Goal: Information Seeking & Learning: Learn about a topic

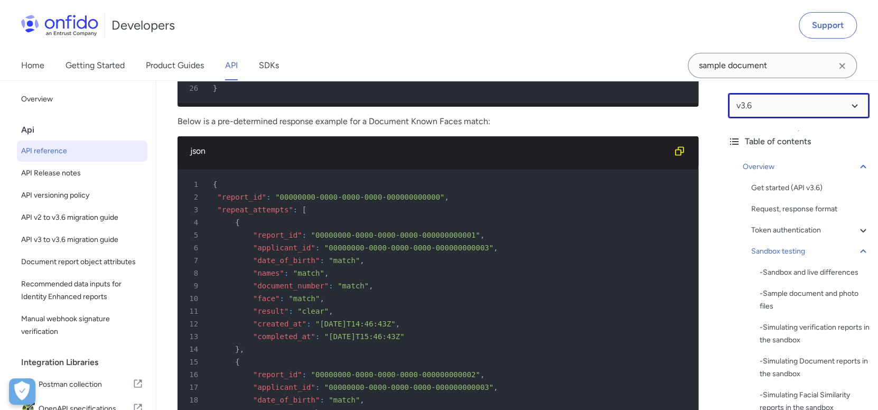
click at [749, 96] on select at bounding box center [799, 105] width 142 height 25
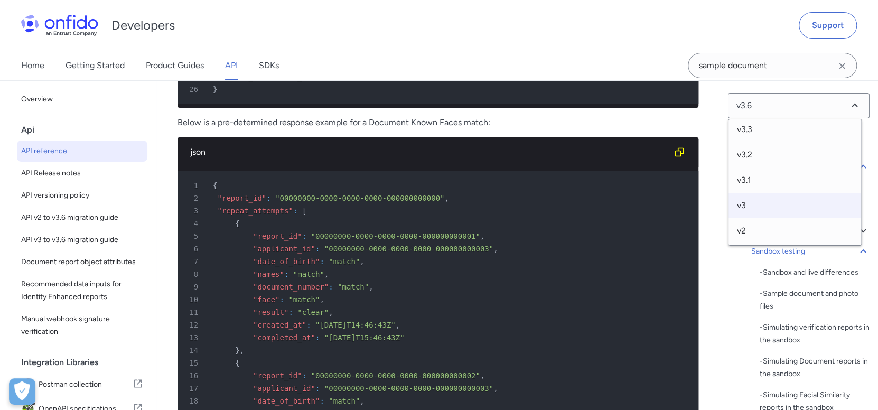
scroll to position [5164, 0]
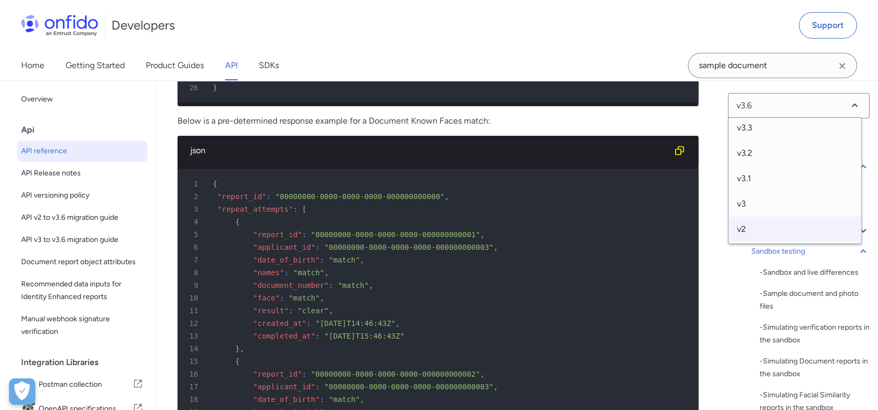
click at [771, 224] on span "v2" at bounding box center [794, 229] width 133 height 25
select select "2.0.0"
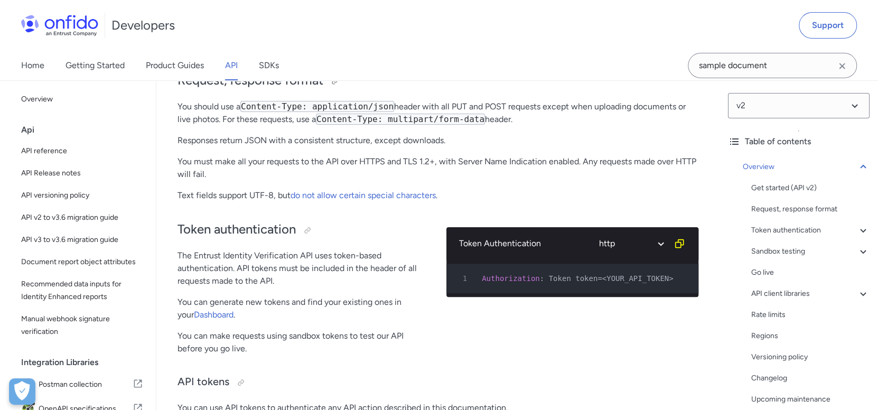
scroll to position [211, 0]
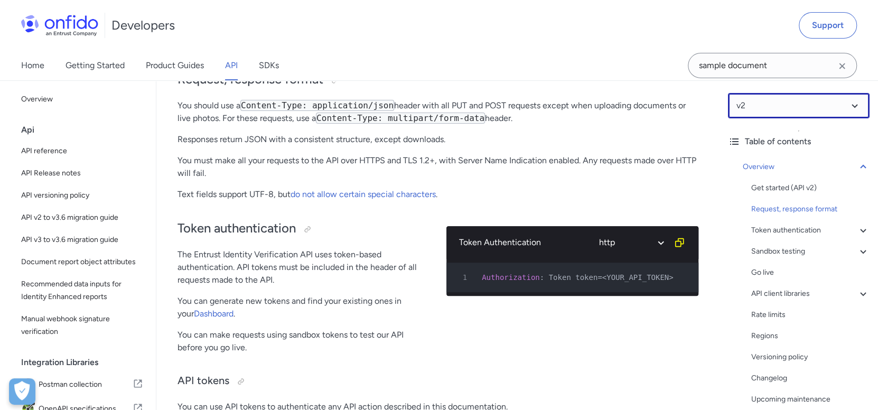
click at [769, 110] on select at bounding box center [799, 105] width 142 height 25
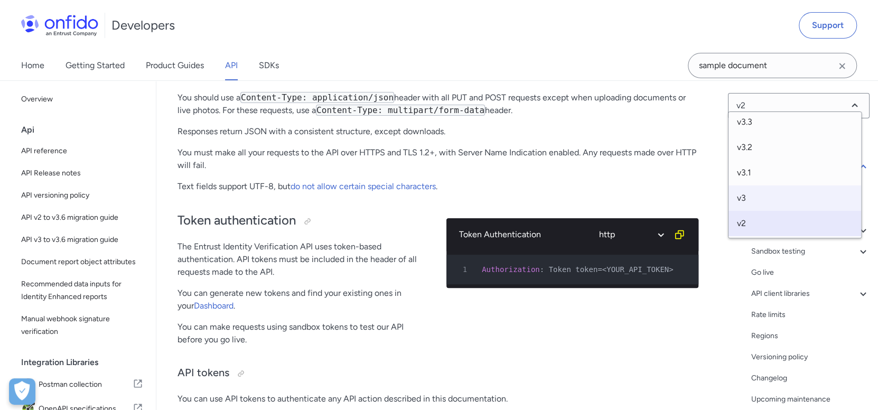
scroll to position [219, 0]
click at [767, 200] on span "v3" at bounding box center [794, 197] width 133 height 25
select select "3.0.0"
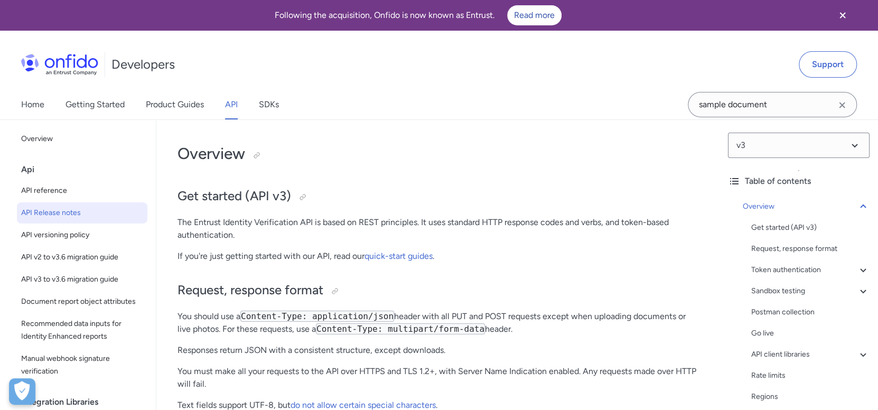
click at [76, 211] on span "API Release notes" at bounding box center [82, 213] width 122 height 13
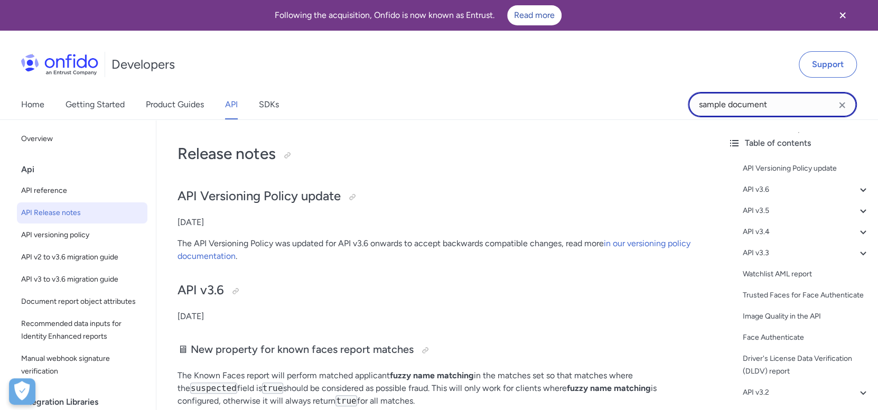
click at [741, 114] on input "sample document" at bounding box center [772, 104] width 169 height 25
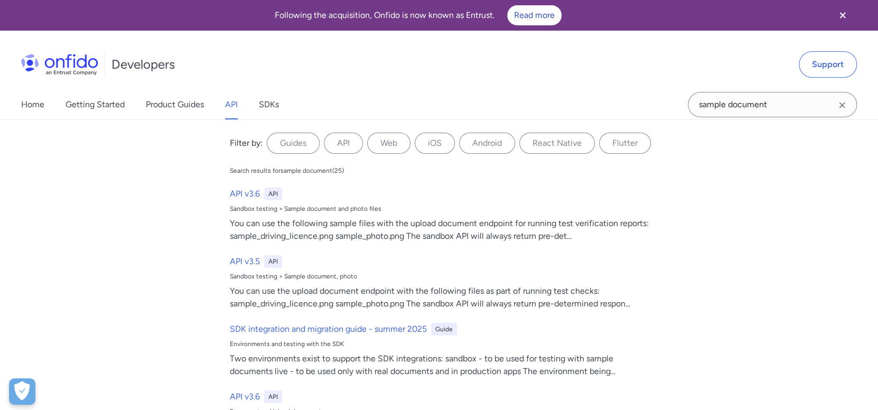
click at [236, 110] on link "API" at bounding box center [231, 105] width 13 height 30
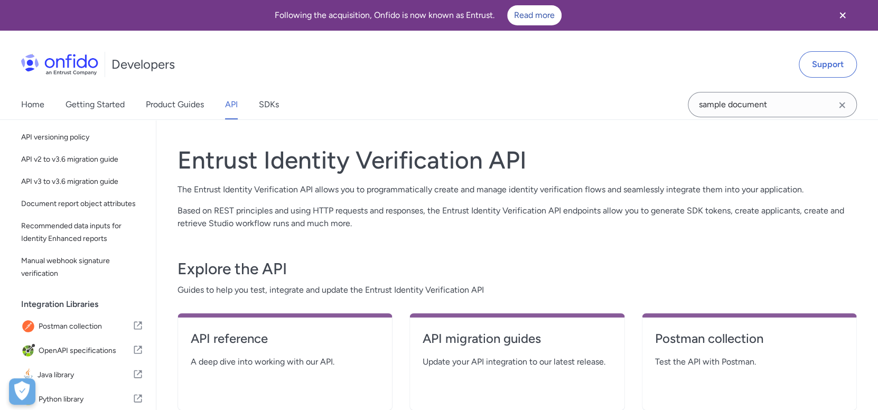
scroll to position [98, 0]
click at [502, 338] on h4 "API migration guides" at bounding box center [517, 338] width 189 height 17
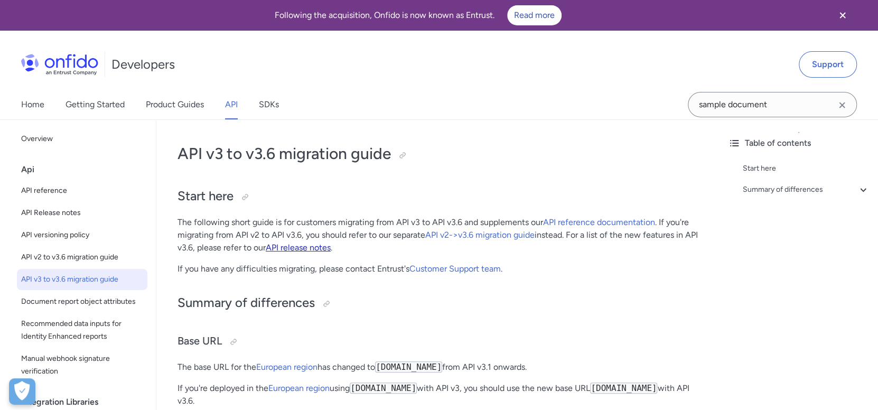
click at [312, 248] on link "API release notes" at bounding box center [298, 247] width 65 height 10
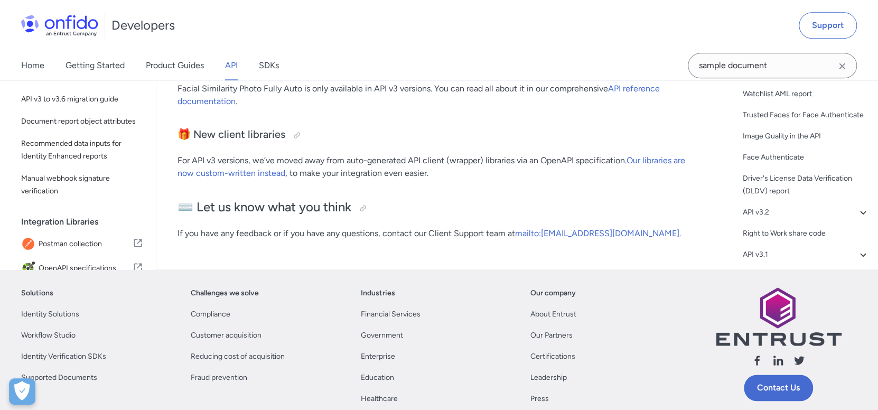
scroll to position [6202, 0]
click at [857, 80] on icon at bounding box center [863, 73] width 13 height 13
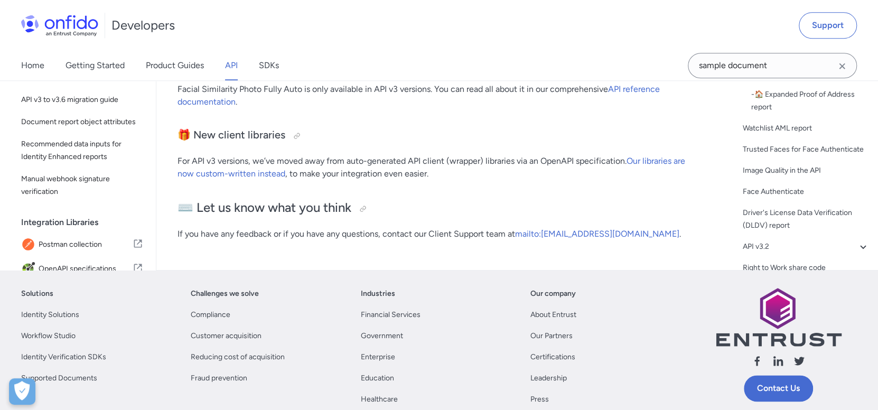
scroll to position [2835, 0]
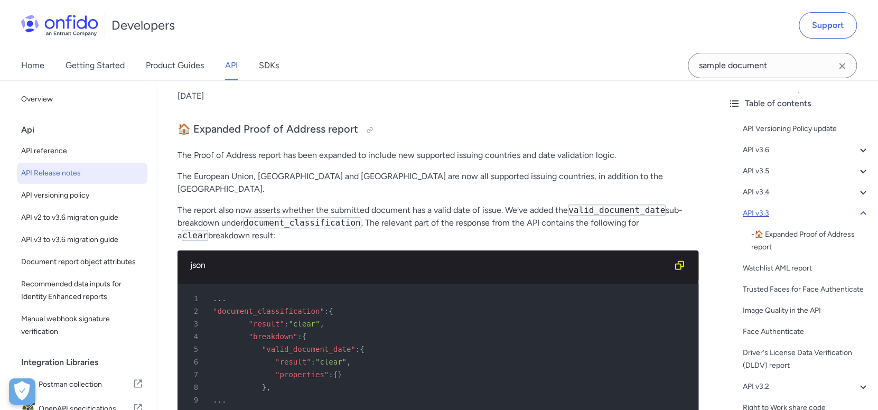
click at [857, 210] on icon at bounding box center [863, 213] width 13 height 13
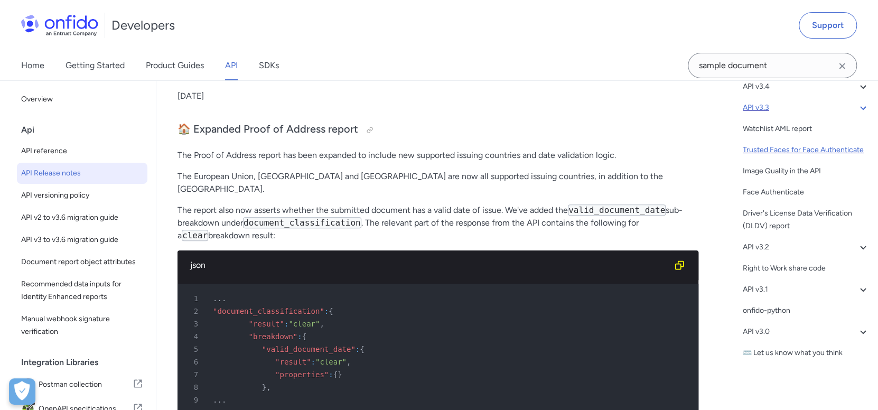
scroll to position [118, 0]
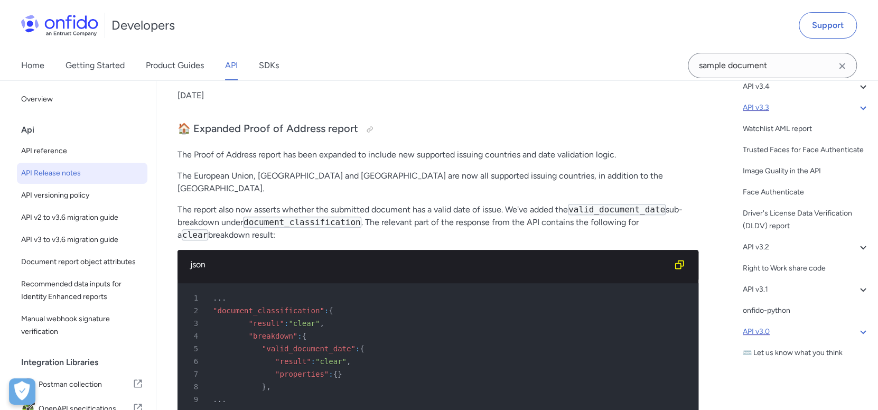
click at [782, 330] on div "API v3.0" at bounding box center [806, 331] width 127 height 13
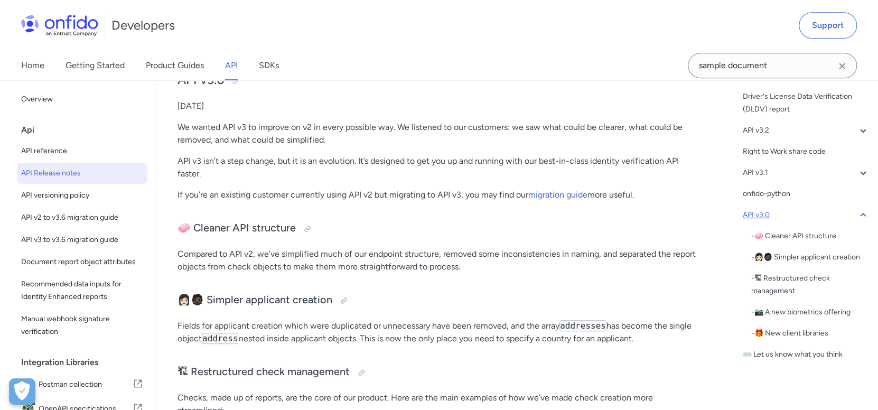
scroll to position [223, 0]
click at [773, 199] on div "onfido-python" at bounding box center [806, 192] width 127 height 13
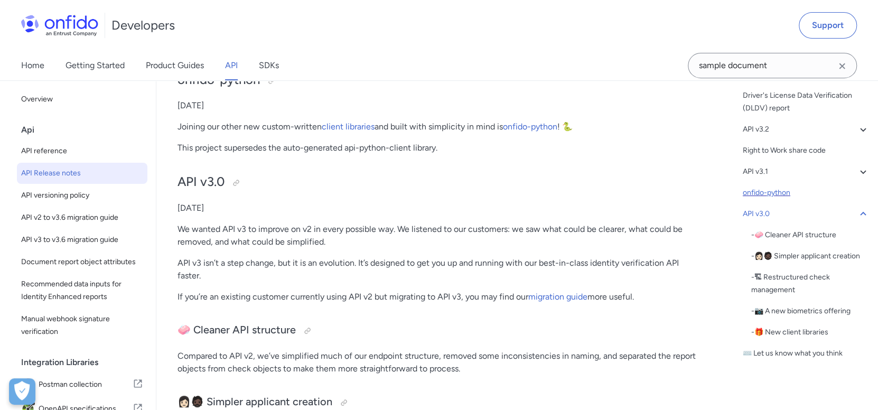
scroll to position [118, 0]
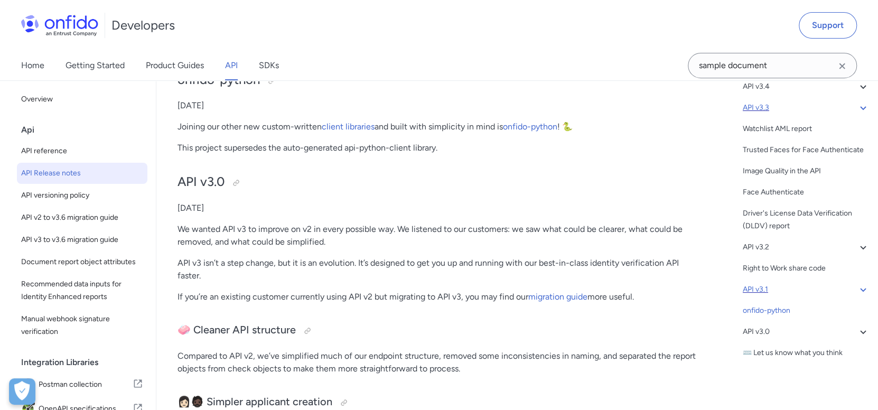
click at [771, 286] on div "API v3.1" at bounding box center [806, 289] width 127 height 13
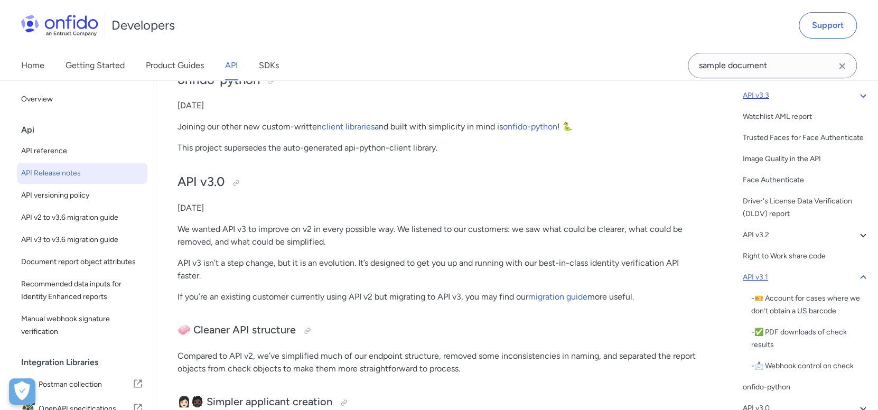
scroll to position [5045, 0]
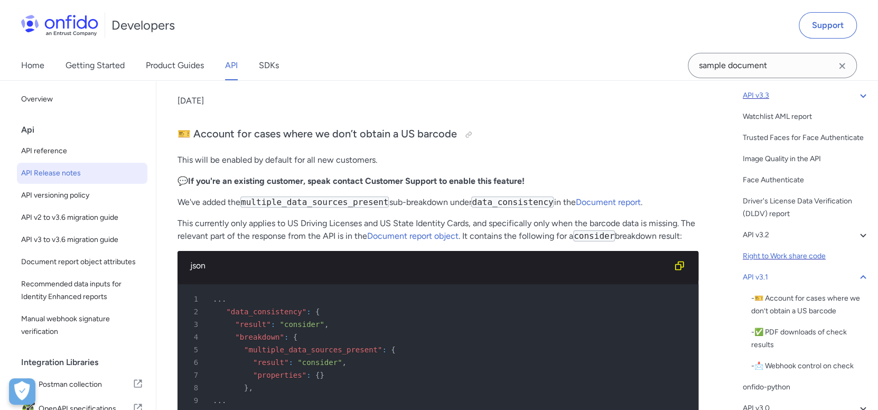
click at [803, 262] on div "Right to Work share code" at bounding box center [806, 256] width 127 height 13
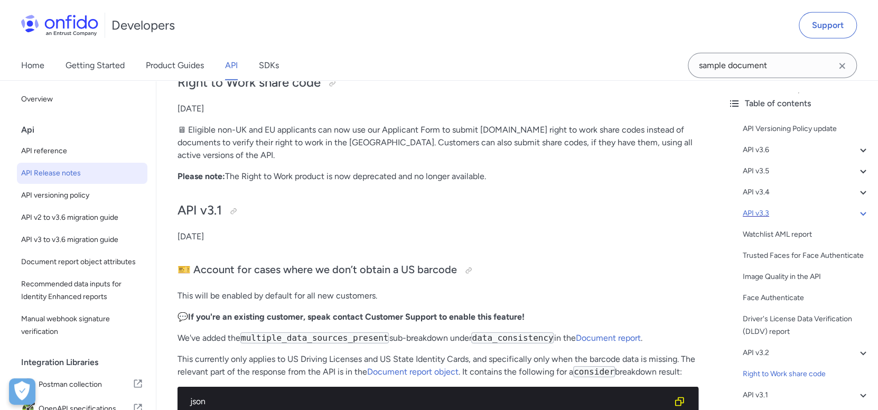
click at [523, 243] on p "[DATE]" at bounding box center [437, 236] width 521 height 13
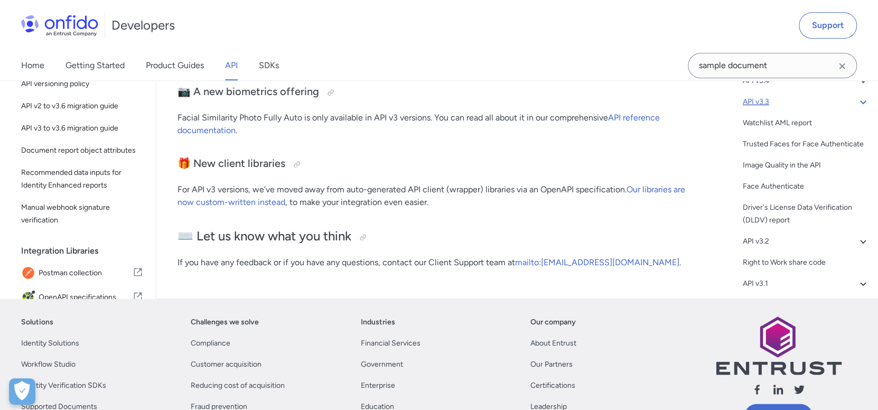
scroll to position [6173, 0]
click at [804, 62] on input "sample document" at bounding box center [772, 65] width 169 height 25
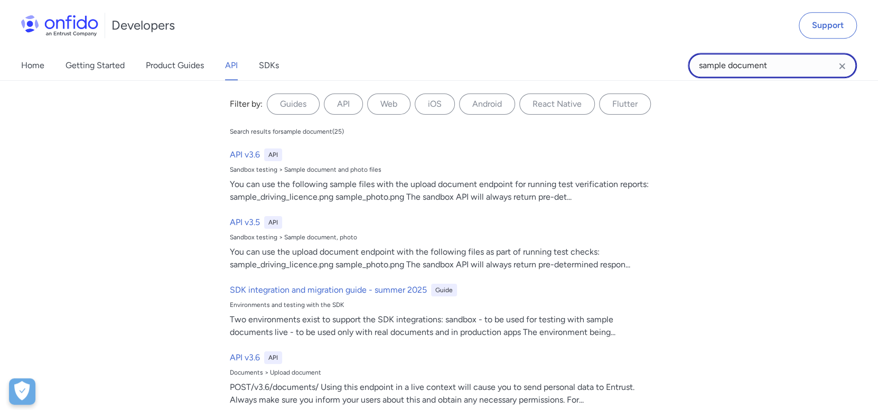
click at [804, 62] on input "sample document" at bounding box center [772, 65] width 169 height 25
type input "classic"
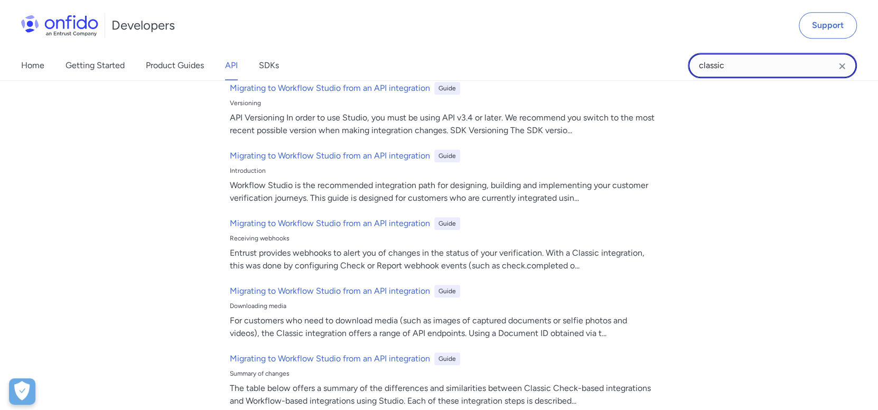
scroll to position [422, 0]
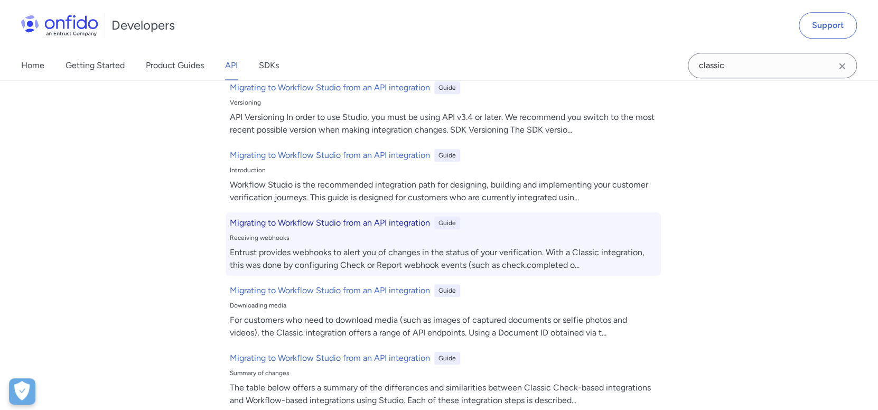
click at [304, 222] on h6 "Migrating to Workflow Studio from an API integration" at bounding box center [330, 223] width 200 height 13
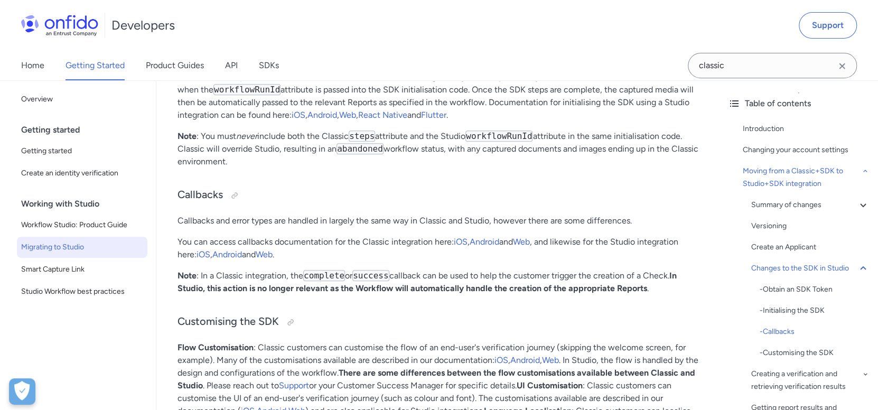
scroll to position [2955, 0]
click at [463, 236] on link "iOS" at bounding box center [461, 241] width 14 height 10
click at [530, 235] on p "You can access callbacks documentation for the Classic integration here: iOS , …" at bounding box center [437, 247] width 521 height 25
click at [530, 236] on link "Web" at bounding box center [521, 241] width 17 height 10
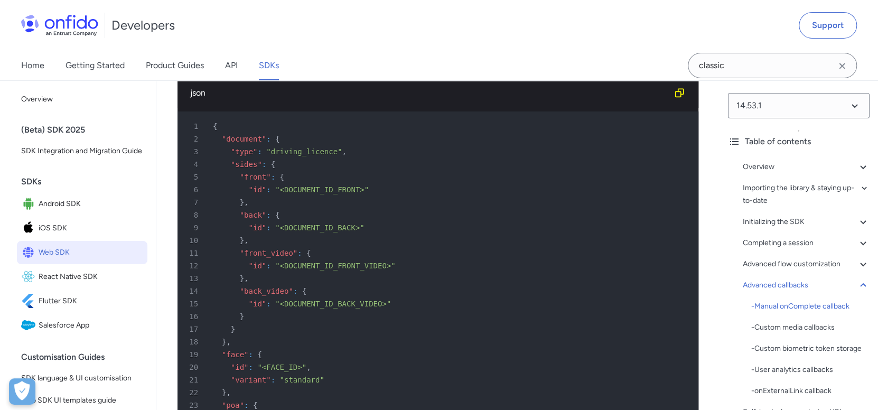
scroll to position [18549, 0]
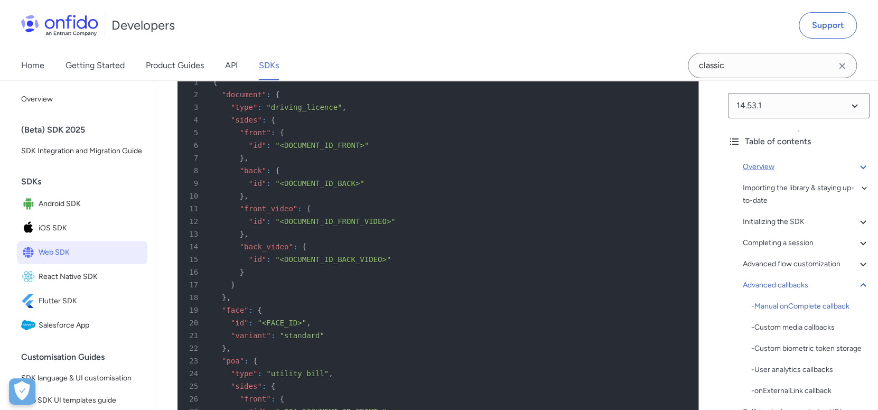
click at [788, 167] on div "Overview" at bounding box center [806, 167] width 127 height 13
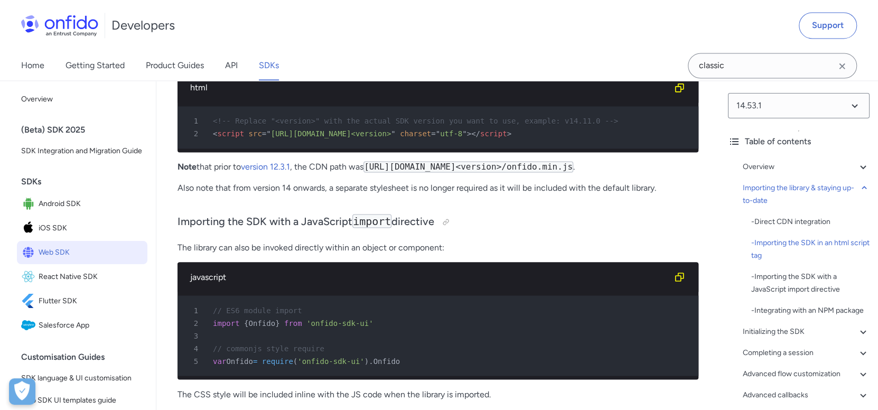
scroll to position [1122, 0]
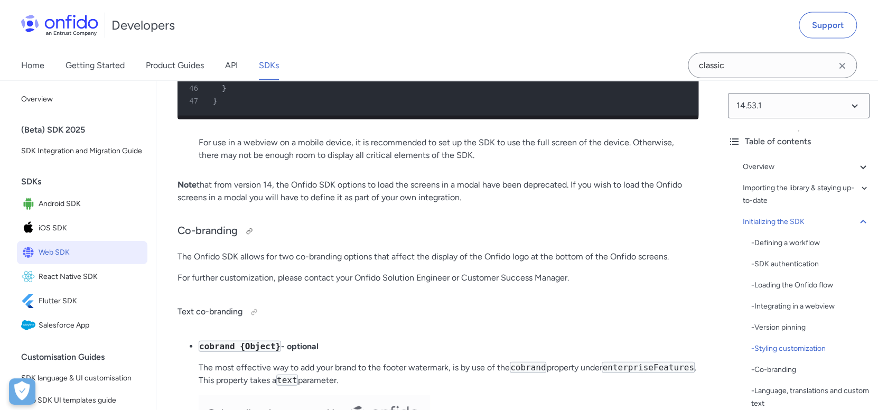
click at [688, 204] on p "Note that from version 14, the Onfido SDK options to load the screens in a moda…" at bounding box center [437, 191] width 521 height 25
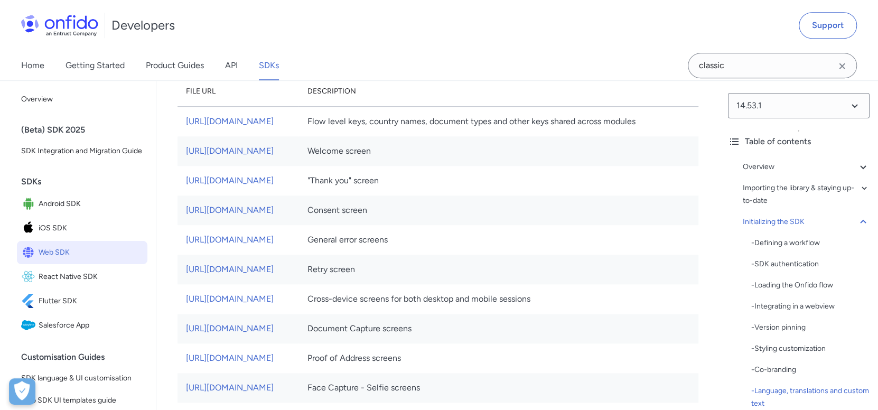
scroll to position [5981, 0]
click at [274, 126] on link "[URL][DOMAIN_NAME]" at bounding box center [230, 121] width 88 height 10
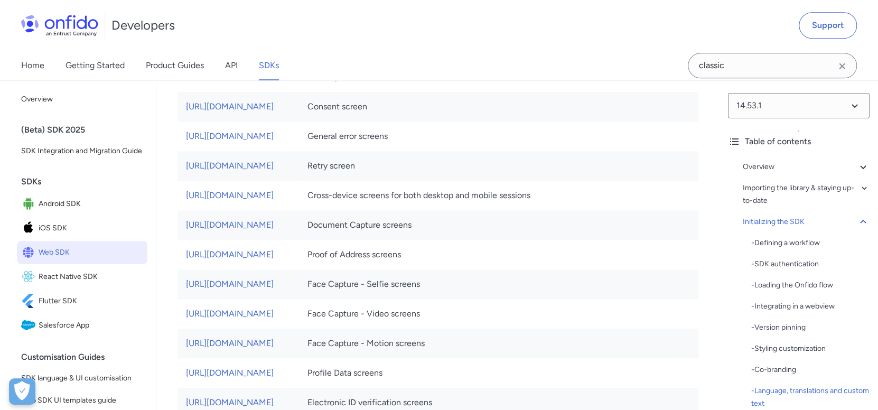
scroll to position [6084, 0]
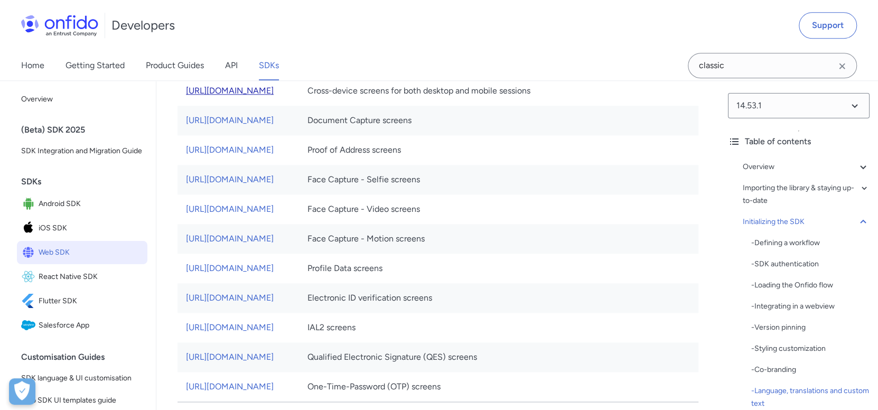
click at [274, 96] on link "[URL][DOMAIN_NAME]" at bounding box center [230, 91] width 88 height 10
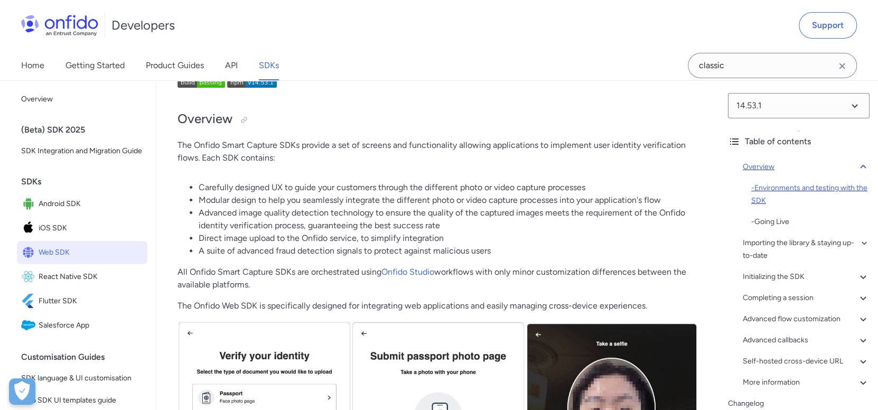
click at [824, 189] on div "- Environments and testing with the SDK" at bounding box center [810, 194] width 118 height 25
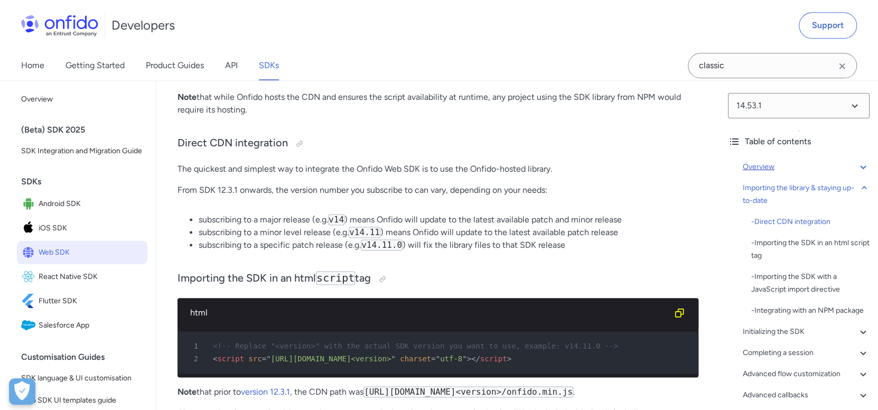
scroll to position [897, 0]
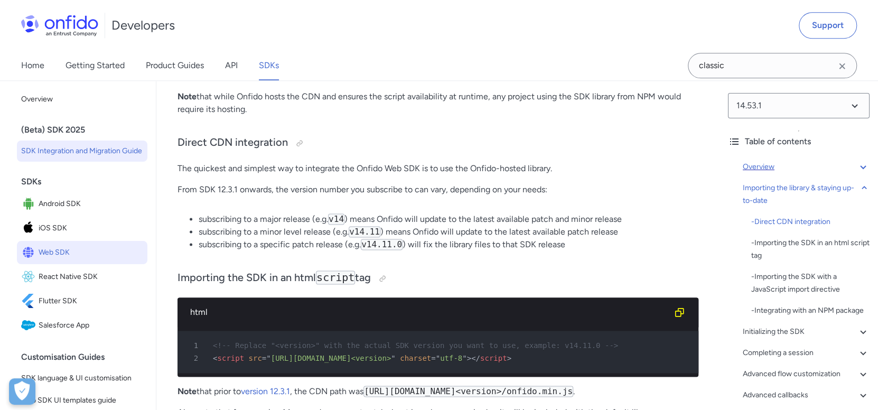
click at [79, 157] on span "SDK Integration and Migration Guide" at bounding box center [82, 151] width 122 height 13
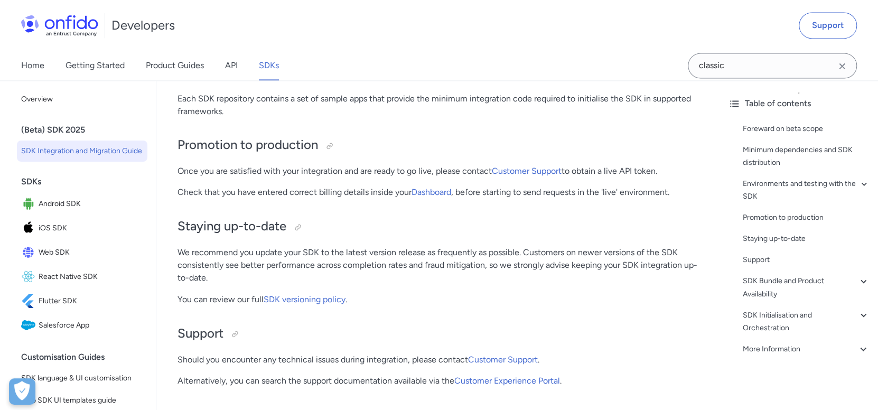
scroll to position [1052, 0]
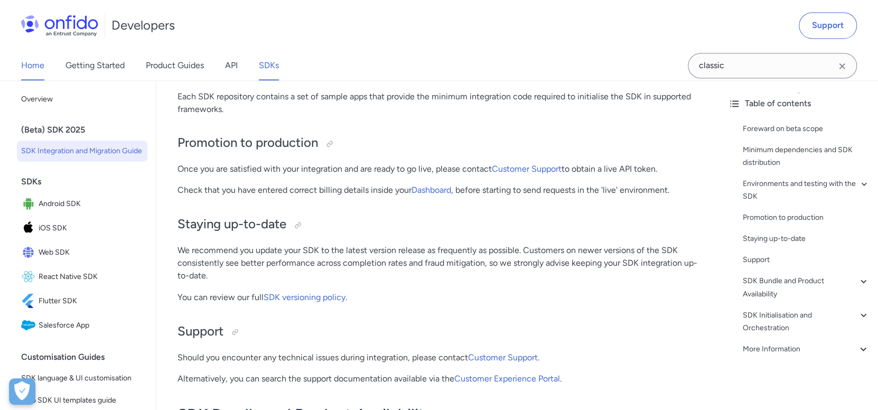
click at [37, 75] on link "Home" at bounding box center [32, 66] width 23 height 30
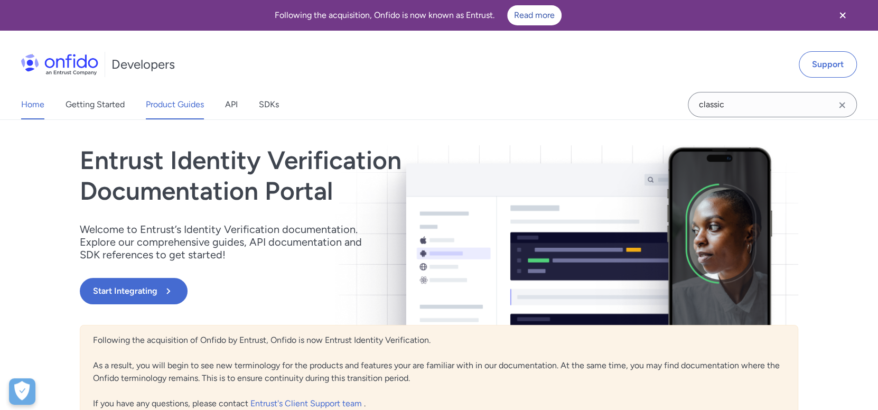
click at [177, 107] on link "Product Guides" at bounding box center [175, 105] width 58 height 30
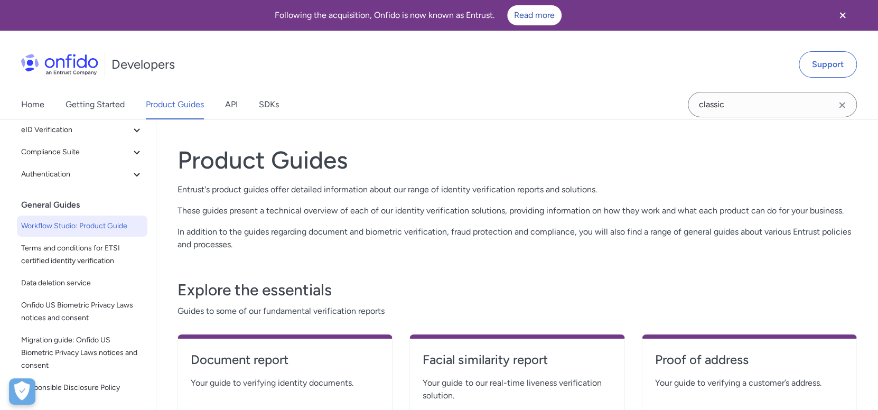
scroll to position [1, 0]
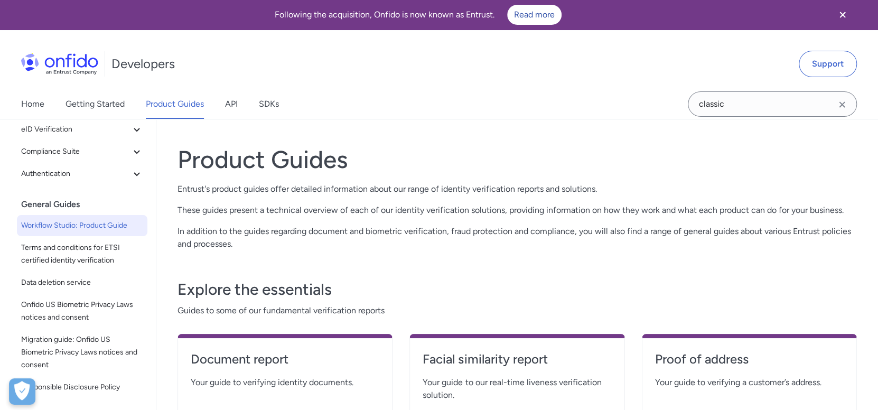
click at [101, 221] on span "Workflow Studio: Product Guide" at bounding box center [82, 225] width 122 height 13
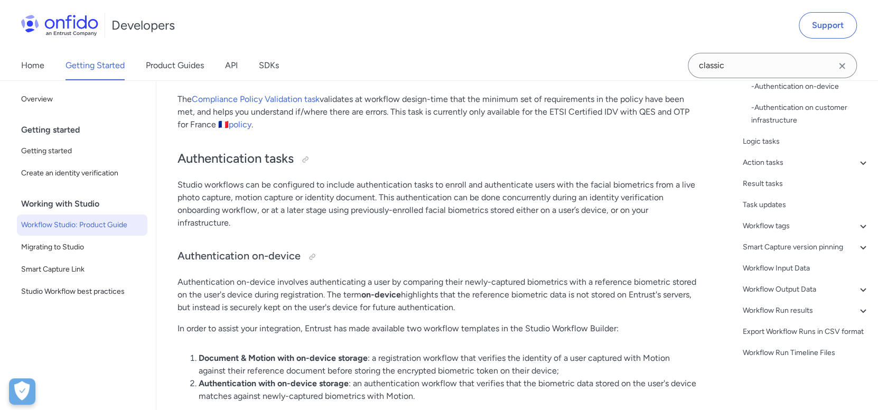
scroll to position [10401, 0]
click at [62, 252] on span "Migrating to Studio" at bounding box center [82, 247] width 122 height 13
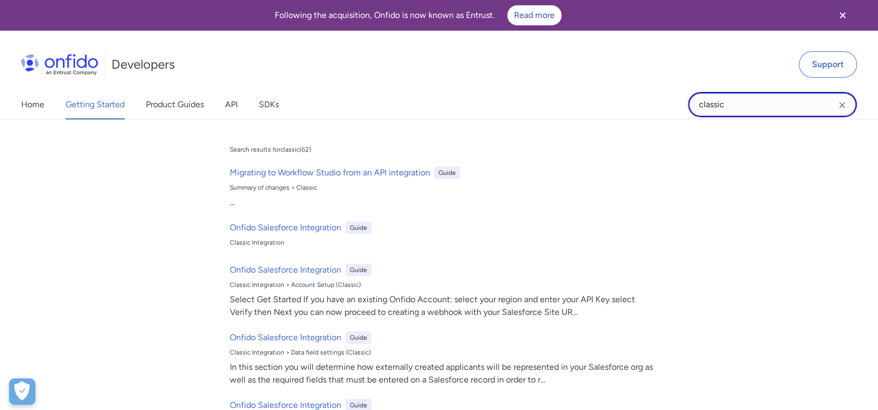
click at [756, 102] on input "classic" at bounding box center [772, 104] width 169 height 25
click at [755, 101] on input "classic" at bounding box center [772, 104] width 169 height 25
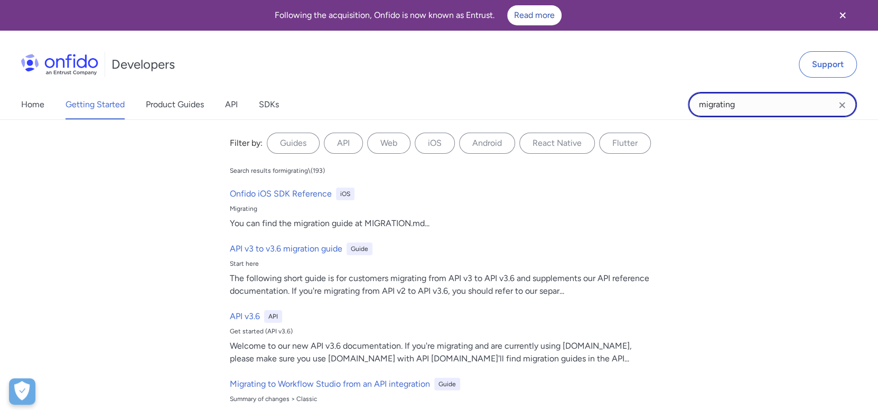
type input "migrating"
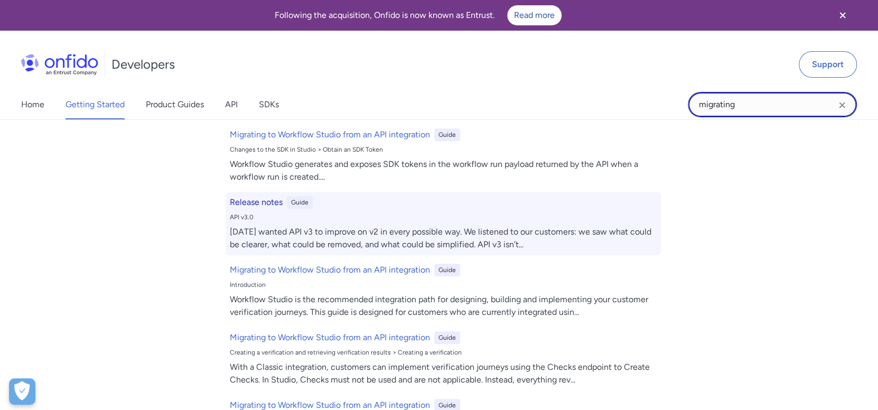
scroll to position [579, 0]
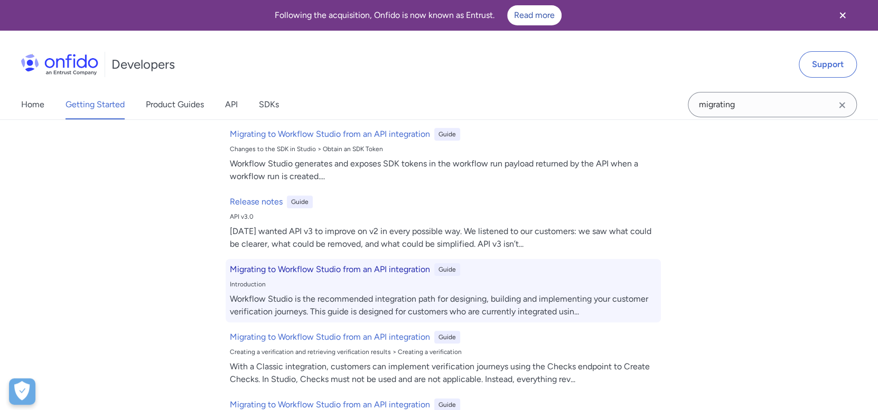
click at [326, 263] on h6 "Migrating to Workflow Studio from an API integration" at bounding box center [330, 269] width 200 height 13
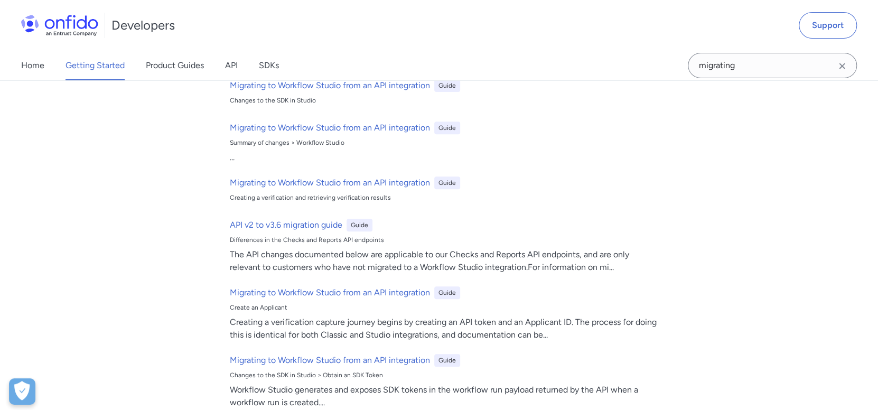
scroll to position [315, 0]
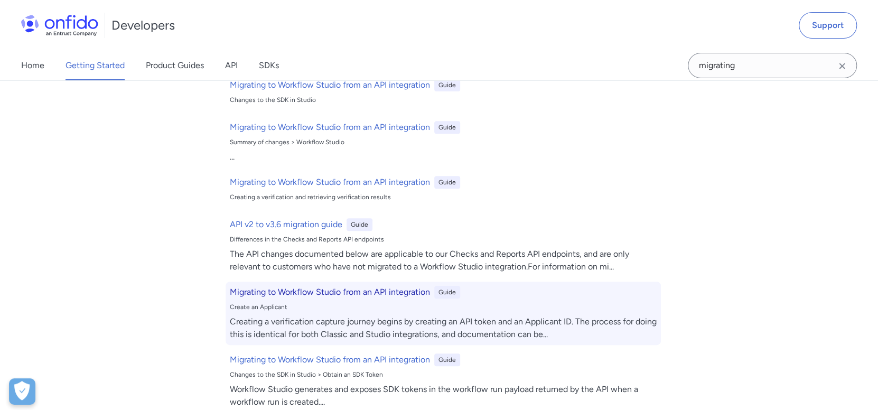
click at [317, 289] on h6 "Migrating to Workflow Studio from an API integration" at bounding box center [330, 292] width 200 height 13
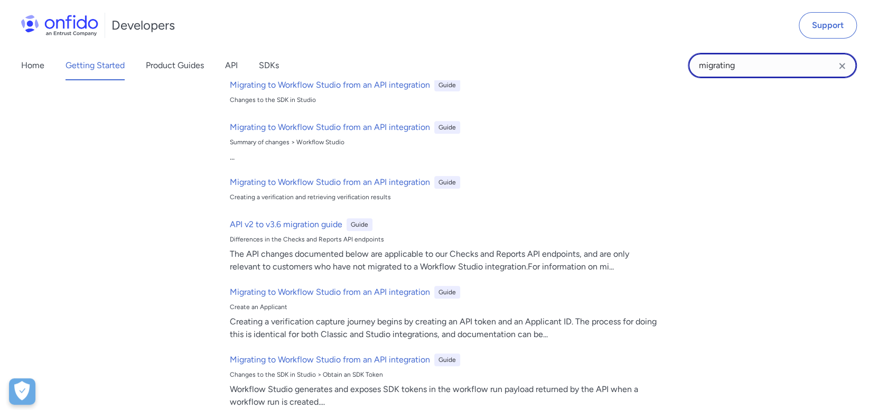
click at [849, 62] on input "migrating" at bounding box center [772, 65] width 169 height 25
click at [841, 67] on icon "Clear search field button" at bounding box center [842, 66] width 13 height 13
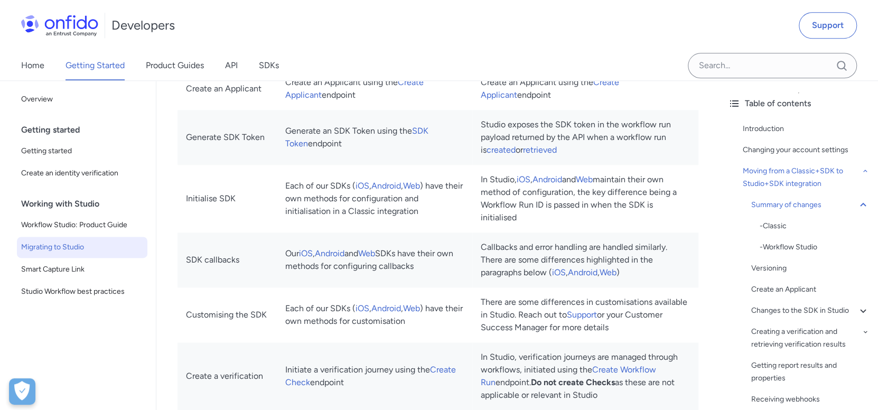
scroll to position [886, 0]
click at [781, 222] on div "- Classic" at bounding box center [814, 226] width 110 height 13
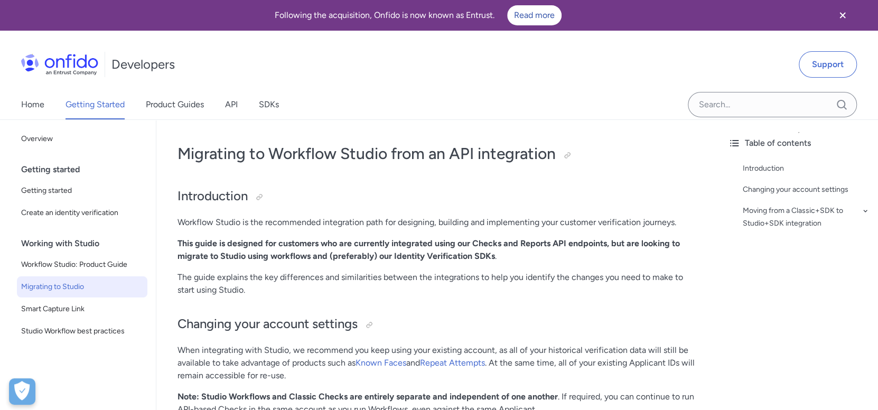
click at [444, 277] on p "The guide explains the key differences and similarities between the integration…" at bounding box center [437, 283] width 521 height 25
click at [747, 327] on div "Table of contents Introduction Changing your account settings Moving from a Cla…" at bounding box center [798, 285] width 158 height 330
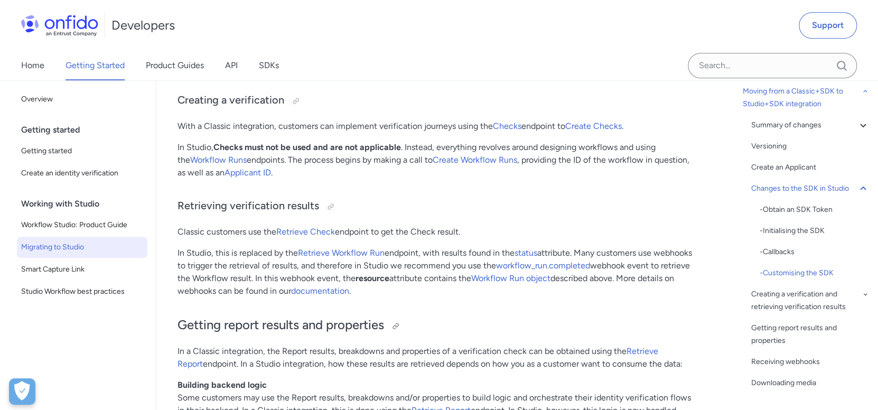
scroll to position [3386, 0]
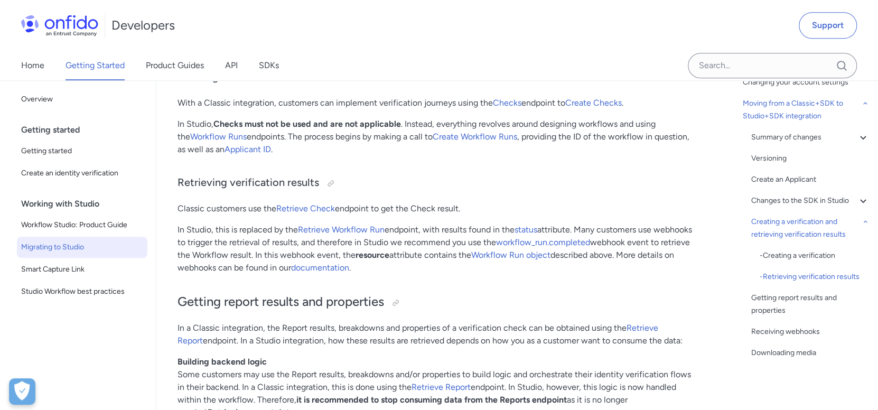
click at [472, 241] on p "In Studio, this is replaced by the Retrieve Workflow Run endpoint, with results…" at bounding box center [437, 248] width 521 height 51
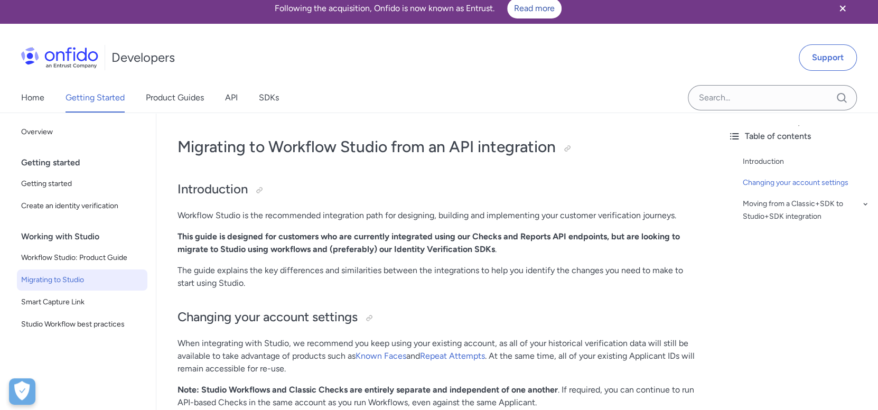
scroll to position [0, 0]
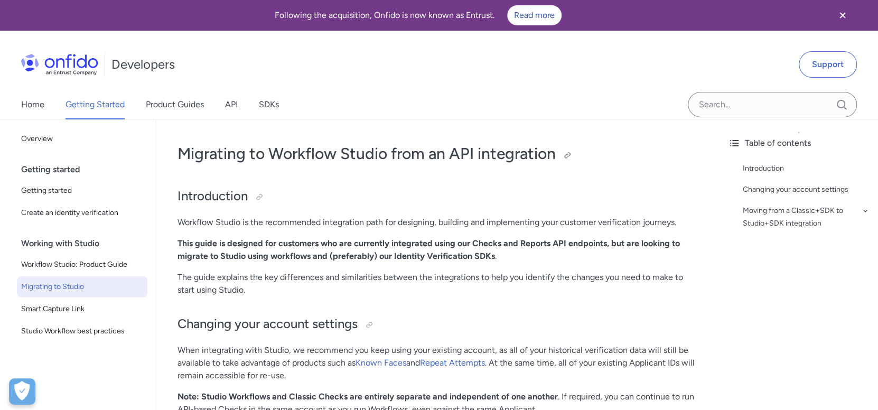
click at [359, 160] on h1 "Migrating to Workflow Studio from an API integration" at bounding box center [437, 153] width 521 height 21
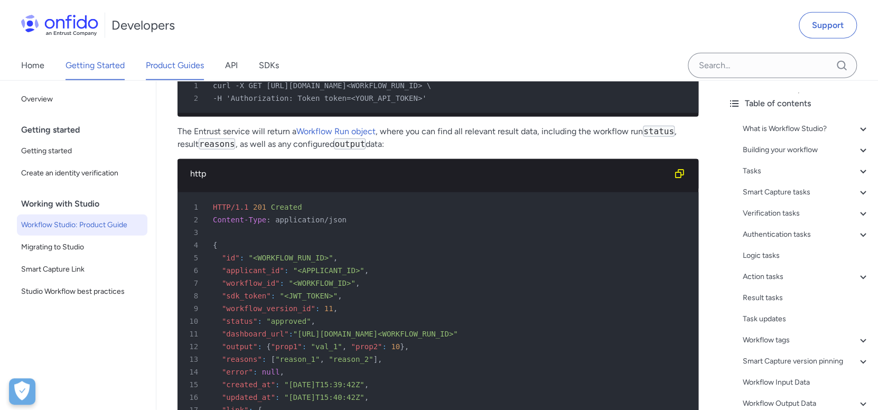
scroll to position [25847, 0]
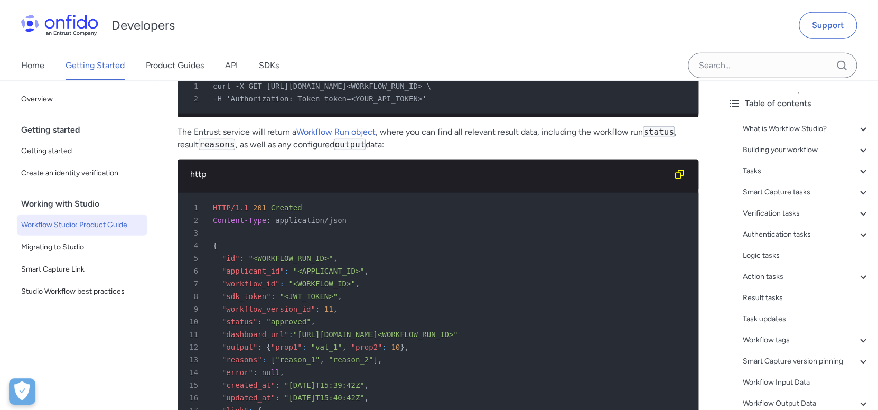
click at [239, 64] on div "Home Getting Started Product Guides API SDKs" at bounding box center [160, 66] width 321 height 30
click at [230, 65] on link "API" at bounding box center [231, 66] width 13 height 30
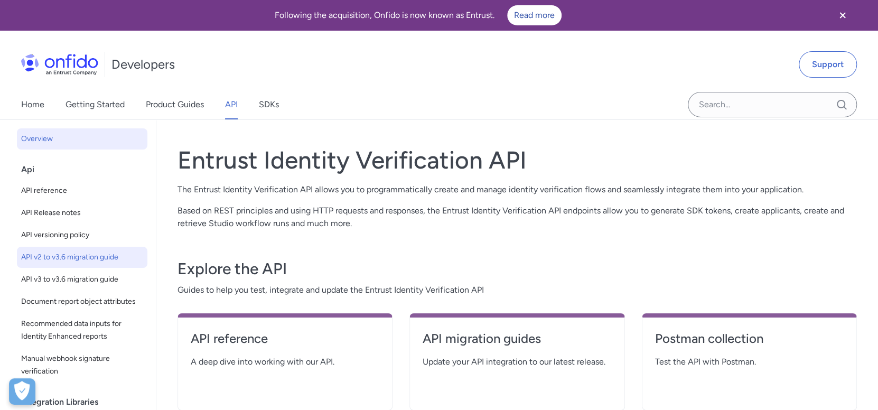
click at [76, 255] on span "API v2 to v3.6 migration guide" at bounding box center [82, 257] width 122 height 13
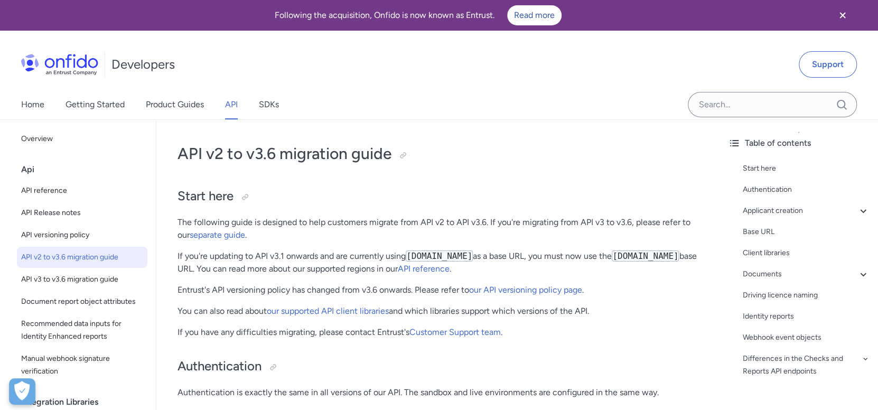
drag, startPoint x: 550, startPoint y: 154, endPoint x: 594, endPoint y: 390, distance: 240.1
click at [593, 393] on p "Authentication is exactly the same in all versions of our API. The sandbox and …" at bounding box center [437, 392] width 521 height 13
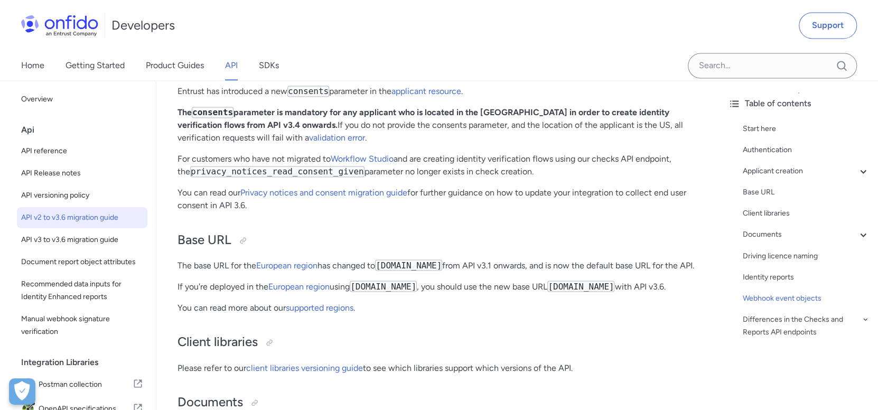
scroll to position [1594, 0]
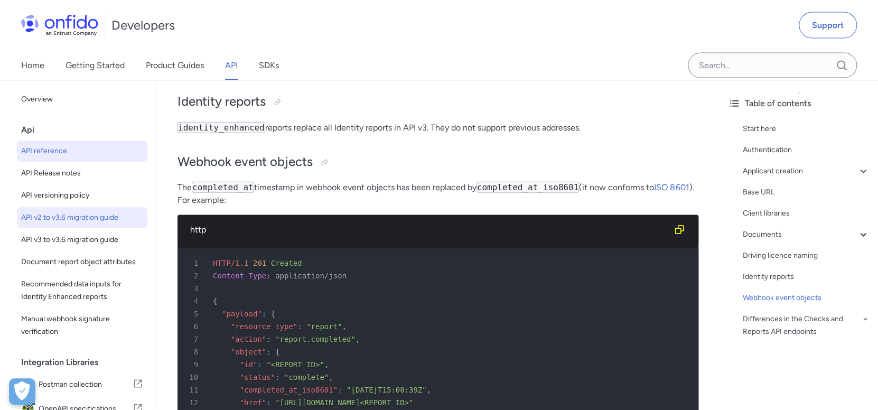
click at [73, 151] on span "API reference" at bounding box center [82, 151] width 122 height 13
select select "http"
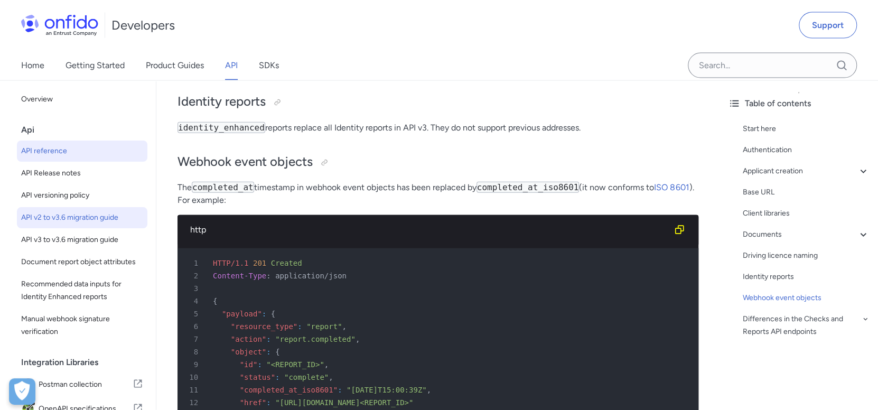
select select "http"
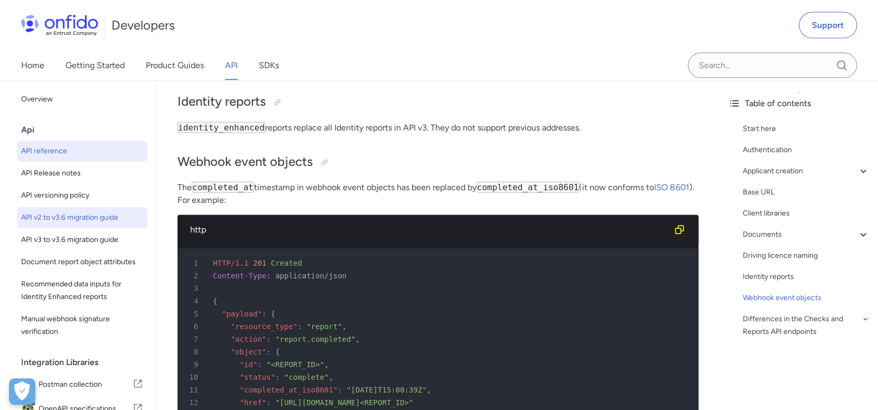
select select "http"
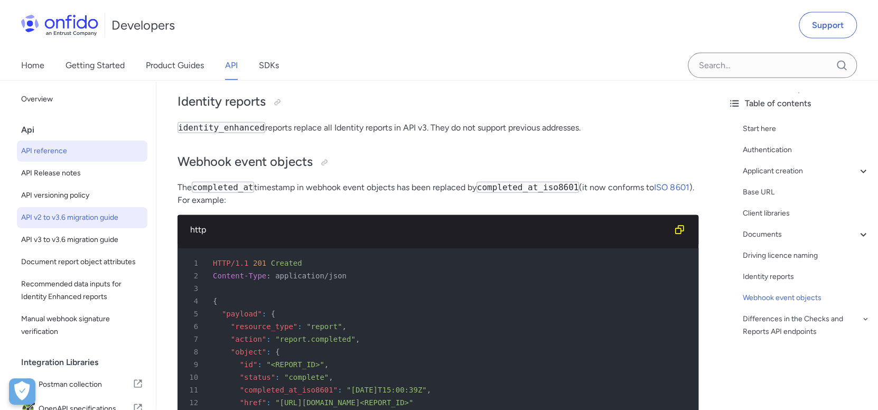
select select "http"
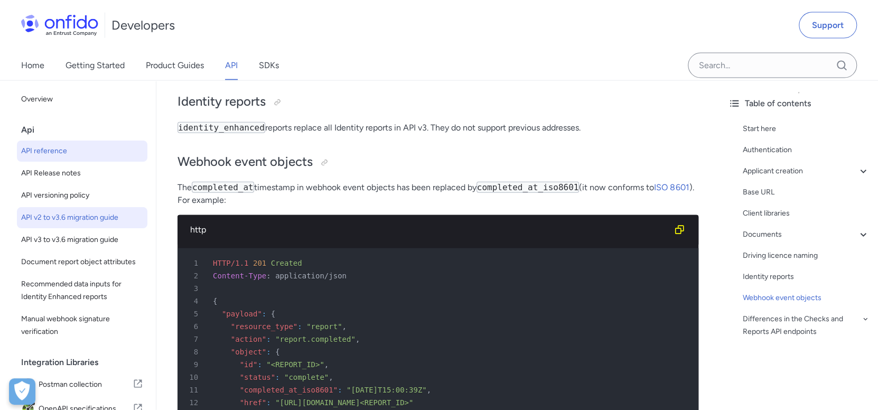
select select "http"
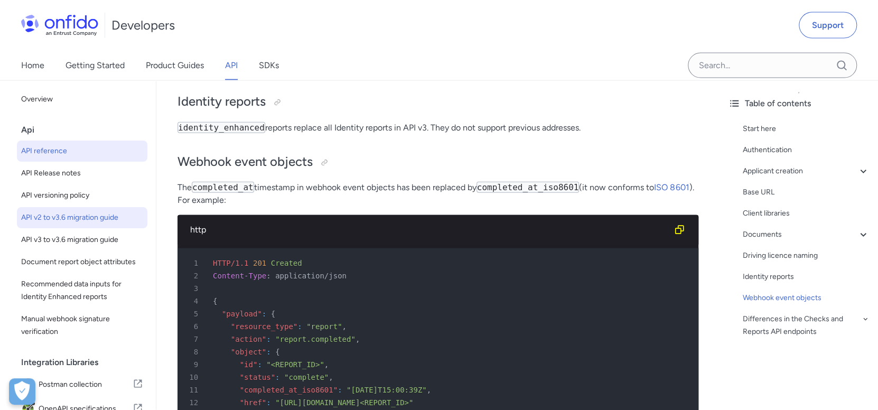
select select "http"
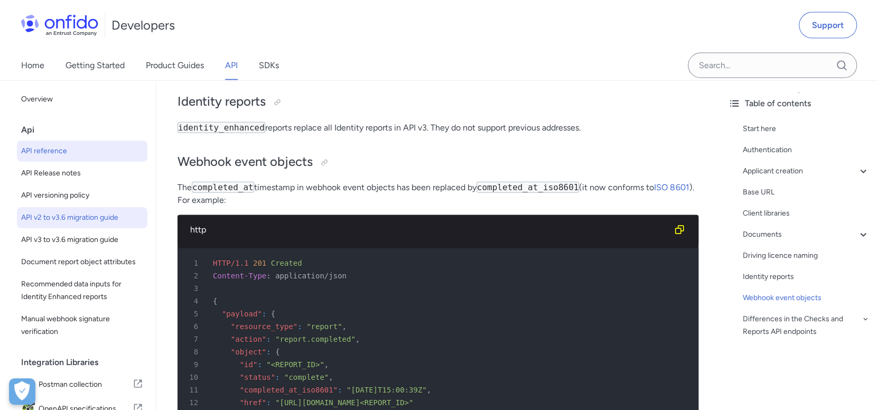
select select "http"
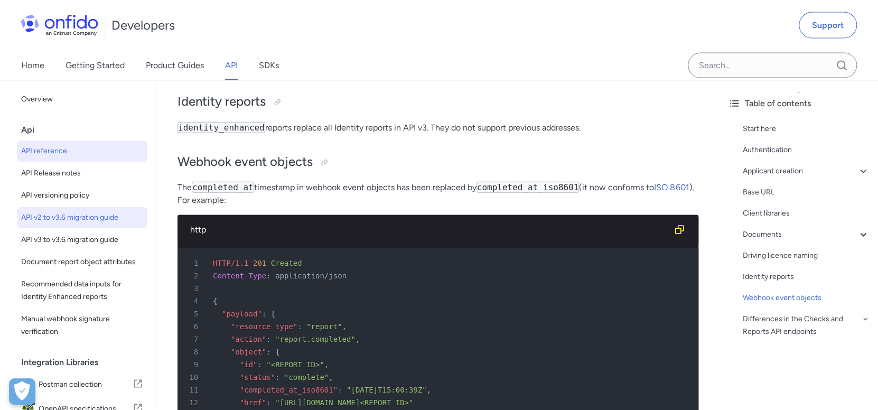
select select "http"
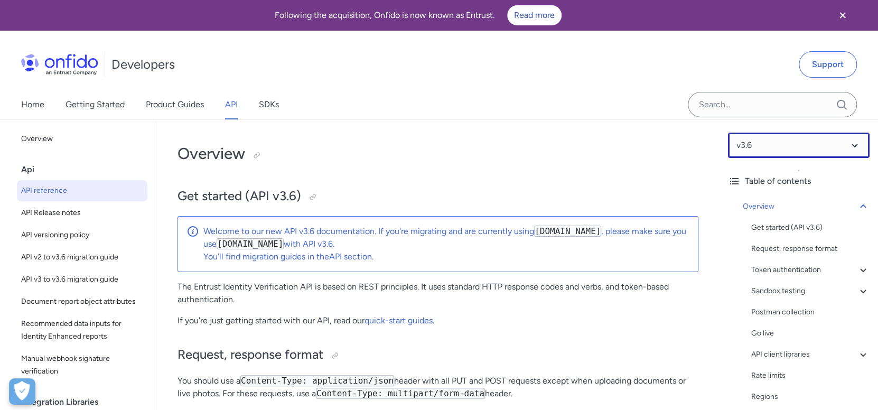
click at [757, 137] on select at bounding box center [799, 145] width 142 height 25
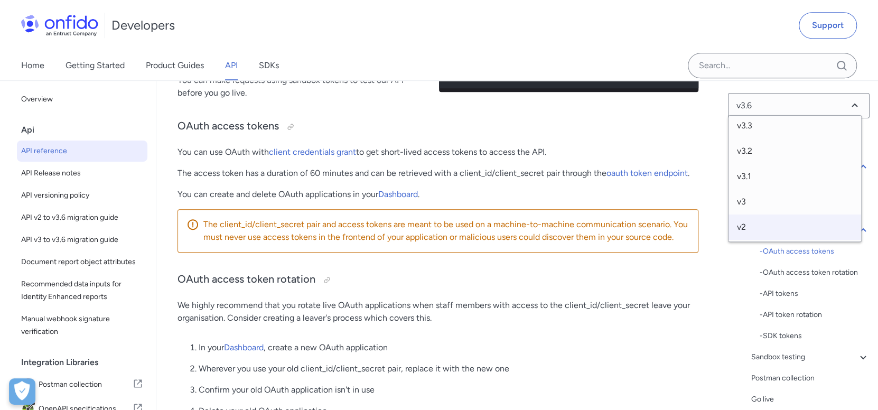
scroll to position [530, 0]
click at [754, 238] on div "v3.6 v3.5 v3.4 v3.3 v3.2 v3.1 v3 v2" at bounding box center [795, 178] width 134 height 127
click at [755, 230] on span "v2" at bounding box center [794, 226] width 133 height 25
select select "2.0.0"
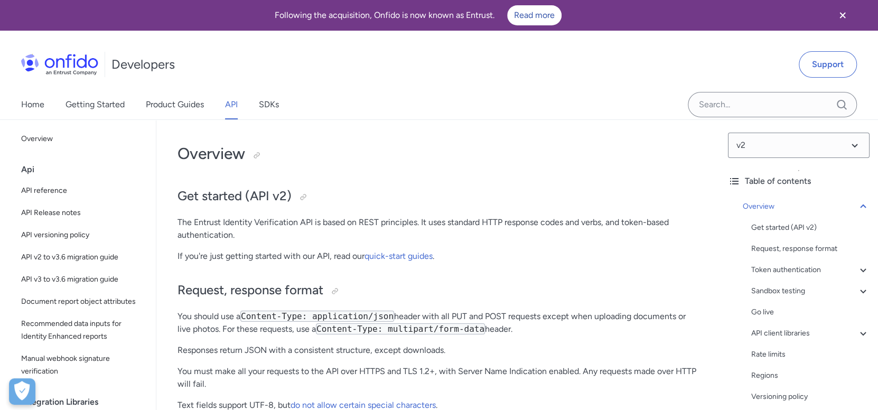
click at [484, 226] on p "The Entrust Identity Verification API is based on REST principles. It uses stan…" at bounding box center [437, 228] width 521 height 25
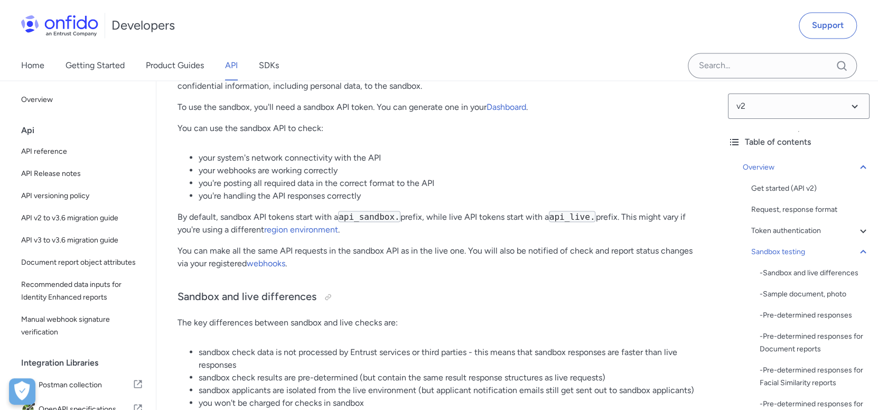
scroll to position [1267, 0]
click at [53, 172] on span "API Release notes" at bounding box center [82, 173] width 122 height 13
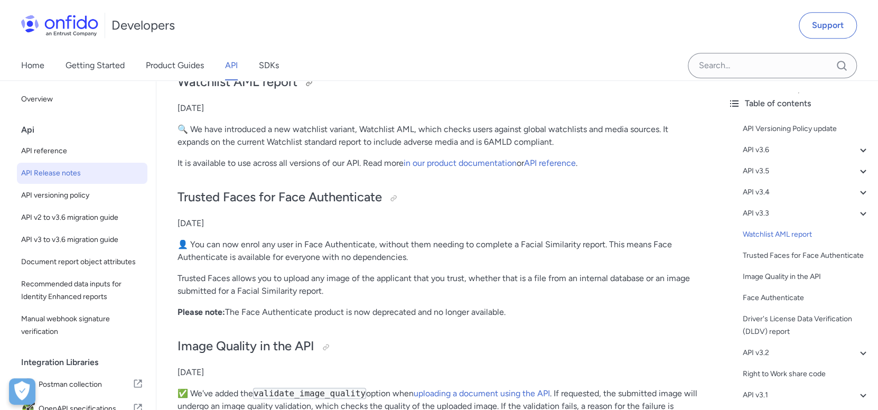
scroll to position [3221, 0]
click at [423, 232] on div "Release notes API Versioning Policy update 27 February 2023 The API Versioning …" at bounding box center [437, 71] width 521 height 6318
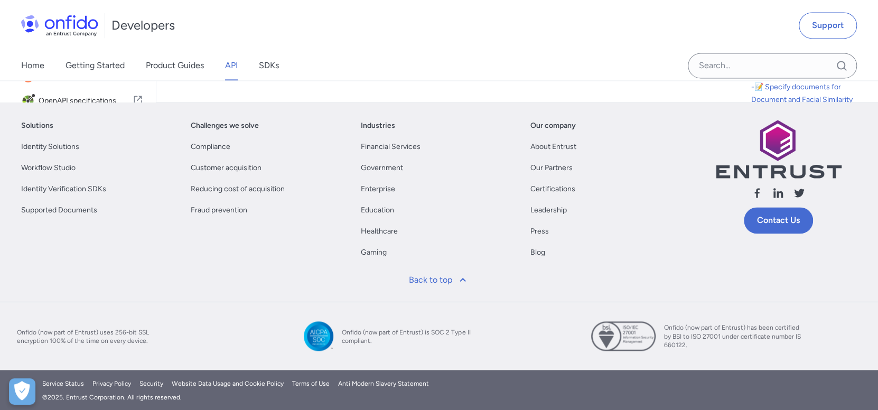
scroll to position [4342, 0]
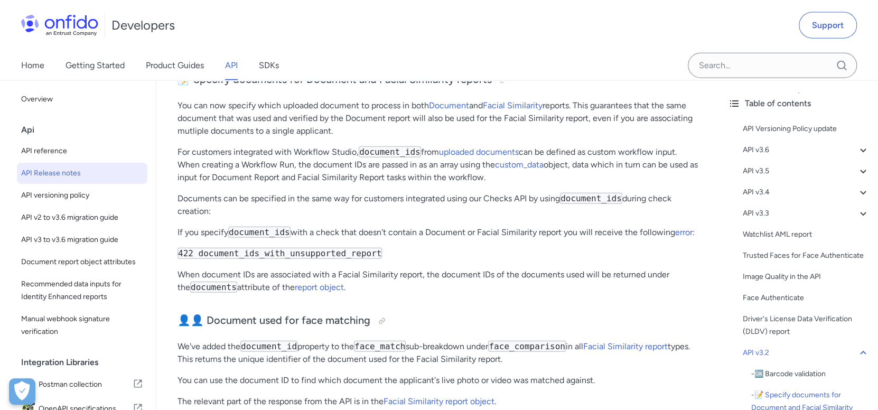
click at [313, 184] on p "For customers integrated with Workflow Studio, document_ids from uploaded docum…" at bounding box center [437, 165] width 521 height 38
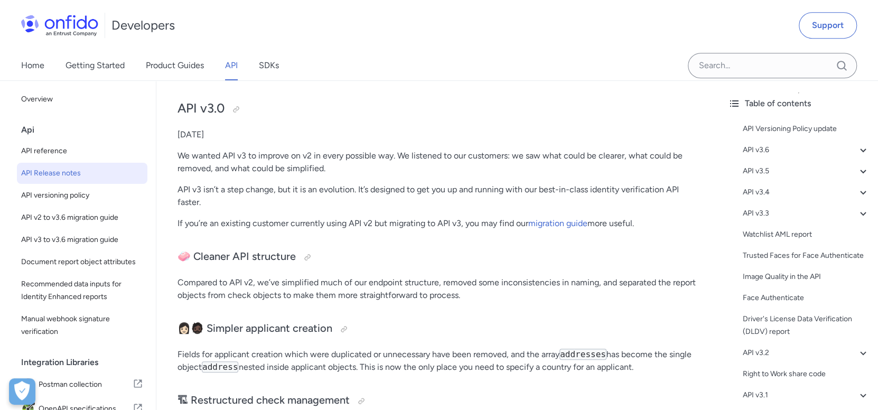
scroll to position [5714, 0]
click at [237, 140] on p "13th January 2020" at bounding box center [437, 133] width 521 height 13
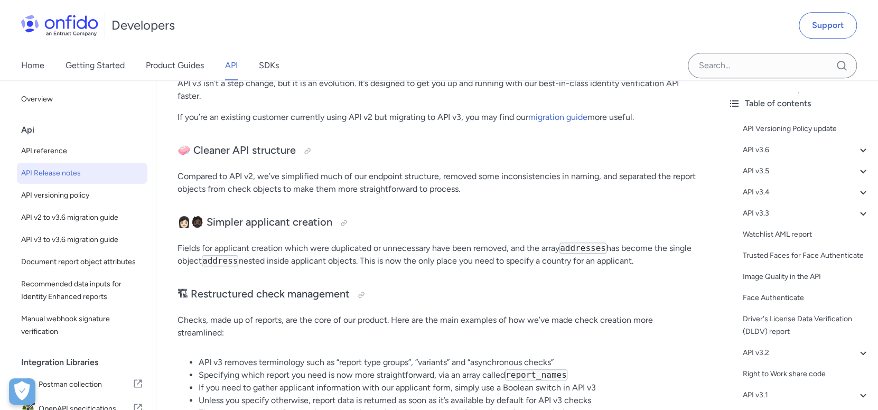
scroll to position [5820, 0]
click at [87, 242] on span "API v3 to v3.6 migration guide" at bounding box center [82, 239] width 122 height 13
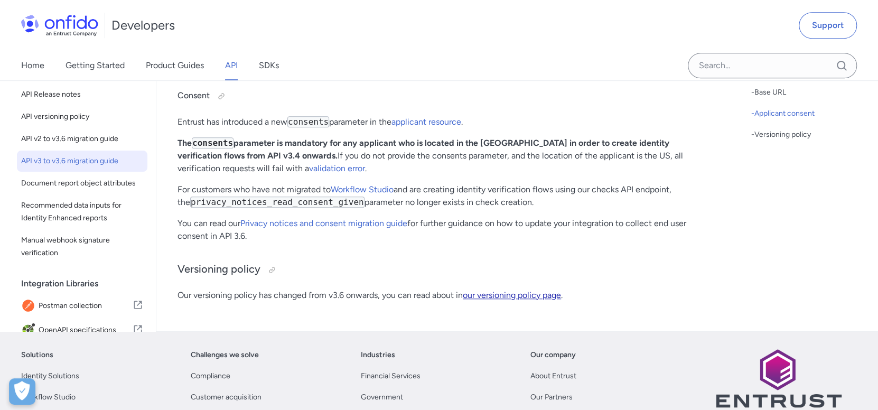
scroll to position [527, 0]
click at [533, 295] on link "our versioning policy page" at bounding box center [512, 294] width 98 height 10
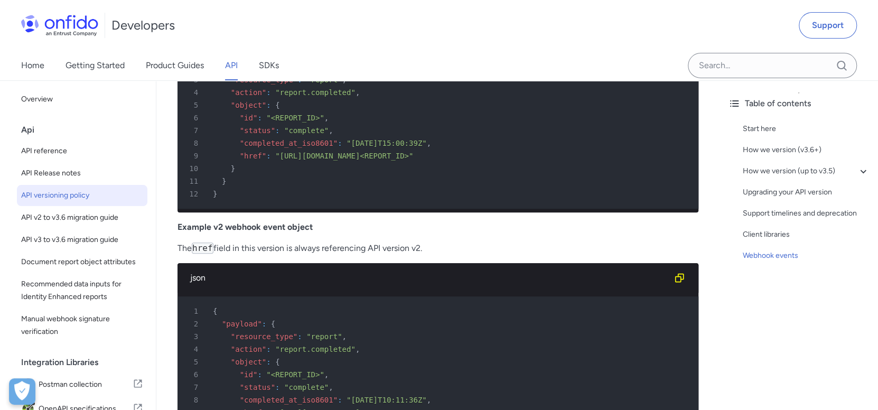
scroll to position [2891, 0]
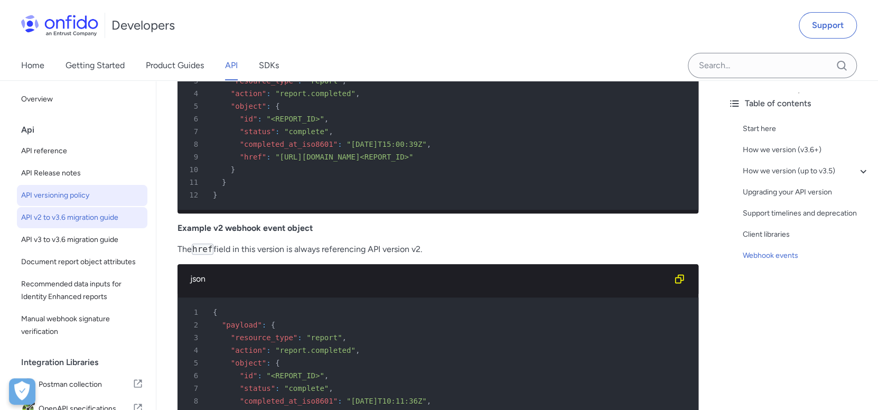
click at [73, 222] on span "API v2 to v3.6 migration guide" at bounding box center [82, 217] width 122 height 13
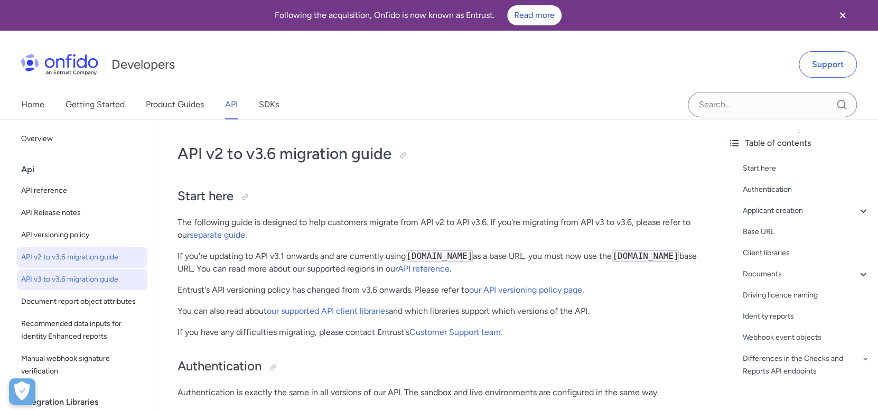
click at [76, 284] on span "API v3 to v3.6 migration guide" at bounding box center [82, 279] width 122 height 13
